Goal: Find specific page/section: Find specific page/section

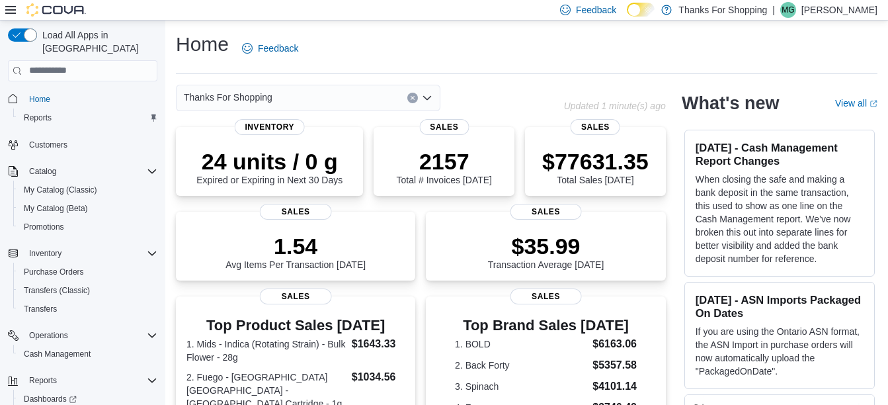
scroll to position [44, 0]
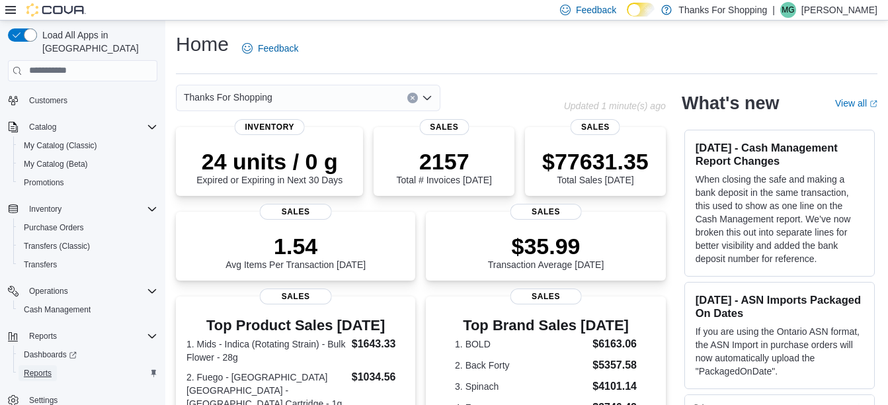
drag, startPoint x: 44, startPoint y: 357, endPoint x: 241, endPoint y: 17, distance: 393.3
click at [44, 368] on span "Reports" at bounding box center [38, 373] width 28 height 11
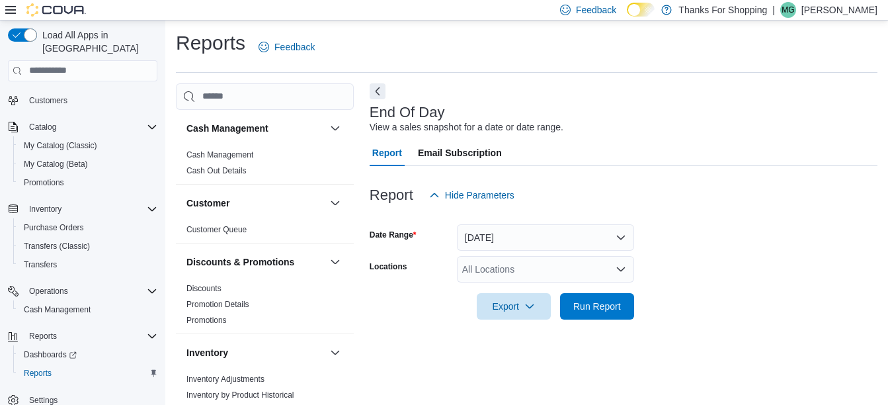
scroll to position [21, 0]
